Goal: Information Seeking & Learning: Understand process/instructions

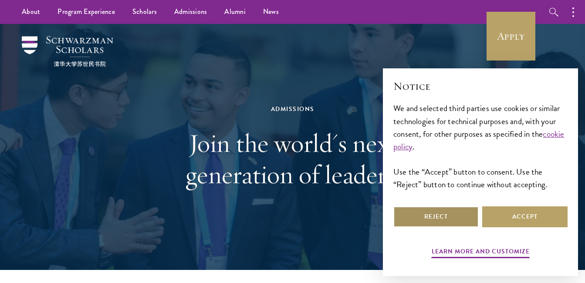
click at [449, 219] on button "Reject" at bounding box center [436, 217] width 85 height 21
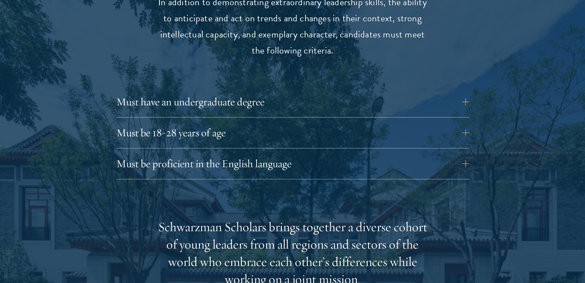
scroll to position [1186, 0]
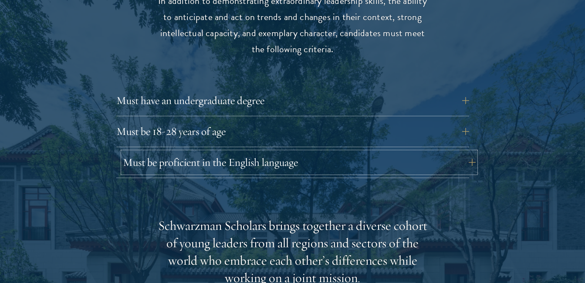
click at [401, 152] on button "Must be proficient in the English language" at bounding box center [299, 162] width 353 height 21
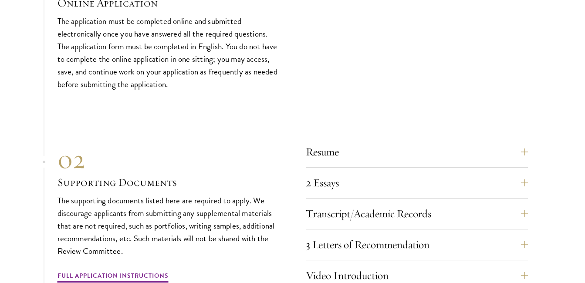
scroll to position [3121, 0]
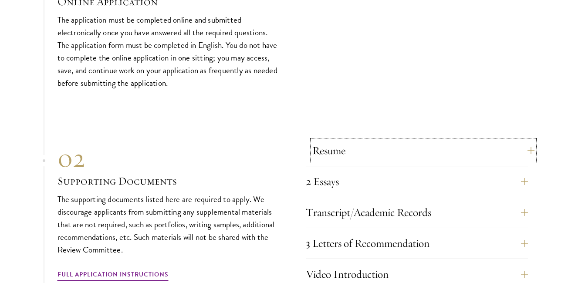
click at [374, 143] on button "Resume" at bounding box center [424, 150] width 222 height 21
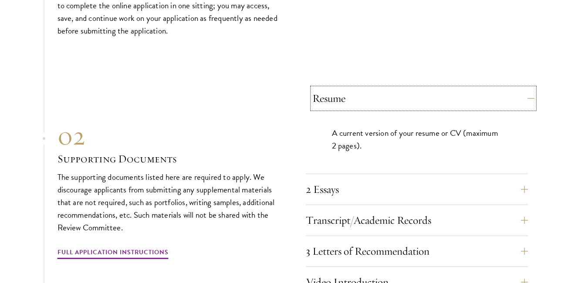
scroll to position [2958, 0]
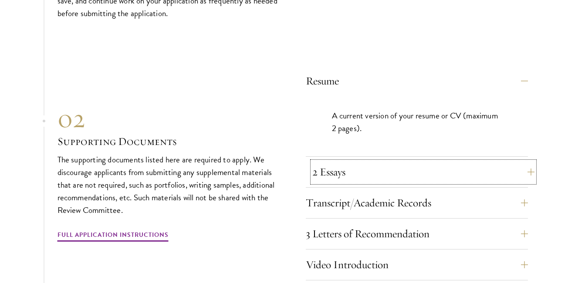
click at [350, 176] on button "2 Essays" at bounding box center [424, 172] width 222 height 21
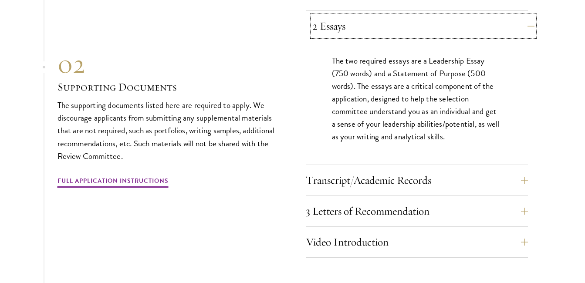
scroll to position [3045, 0]
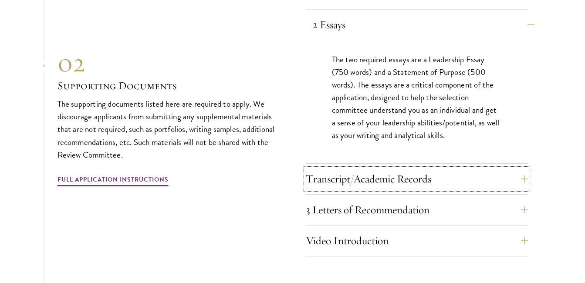
click at [350, 176] on button "Transcript/Academic Records" at bounding box center [417, 179] width 222 height 21
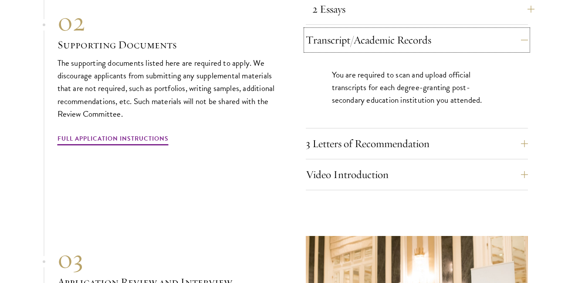
scroll to position [3062, 0]
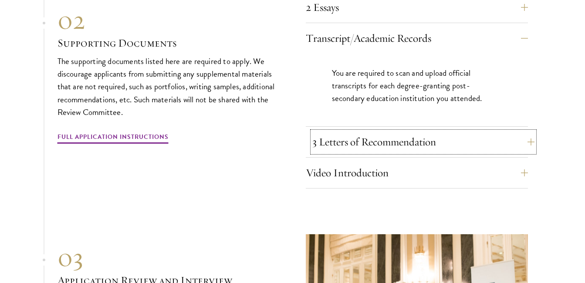
click at [385, 135] on button "3 Letters of Recommendation" at bounding box center [424, 142] width 222 height 21
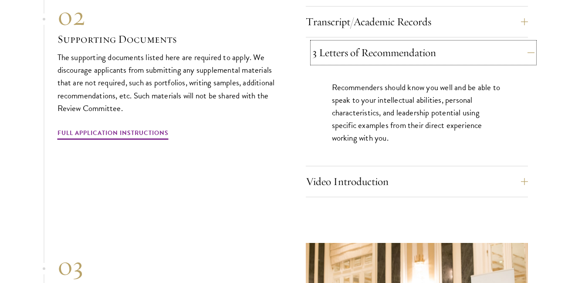
scroll to position [3080, 0]
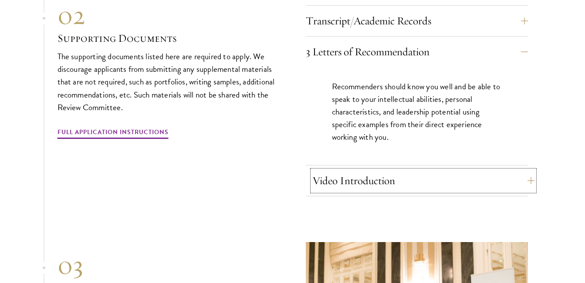
click at [364, 174] on button "Video Introduction" at bounding box center [424, 180] width 222 height 21
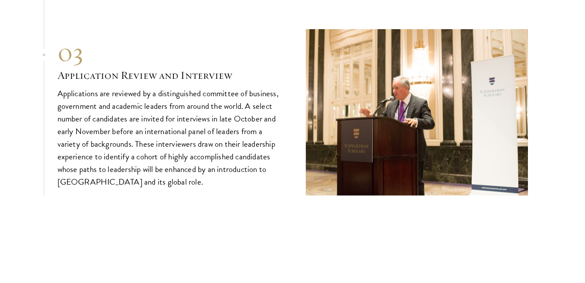
scroll to position [3376, 0]
